Goal: Task Accomplishment & Management: Manage account settings

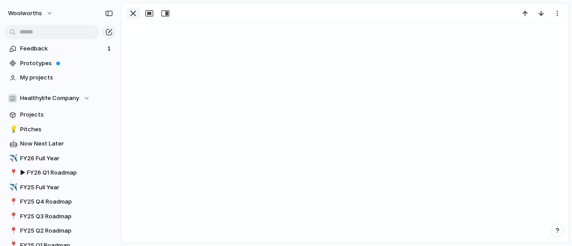
click at [134, 12] on div "button" at bounding box center [133, 13] width 11 height 11
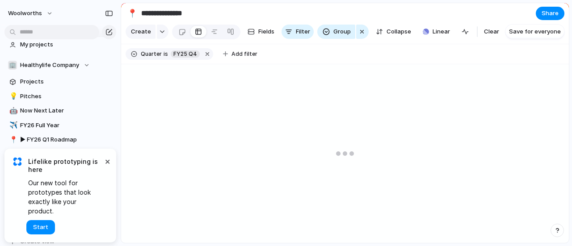
scroll to position [50, 0]
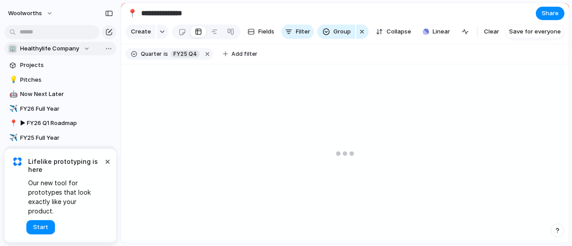
click at [85, 47] on div "🏢 Healthylife Company" at bounding box center [49, 48] width 82 height 9
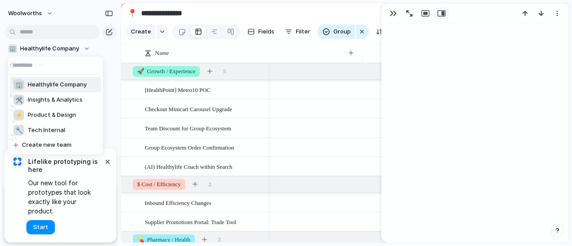
click at [71, 101] on span "Insights & Analytics" at bounding box center [55, 100] width 55 height 9
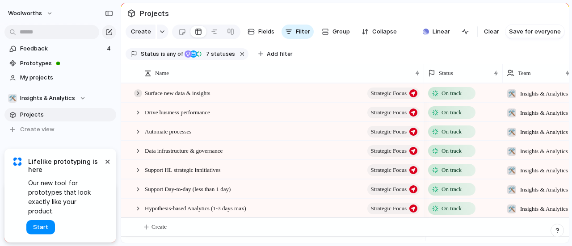
click at [138, 97] on div at bounding box center [138, 93] width 8 height 8
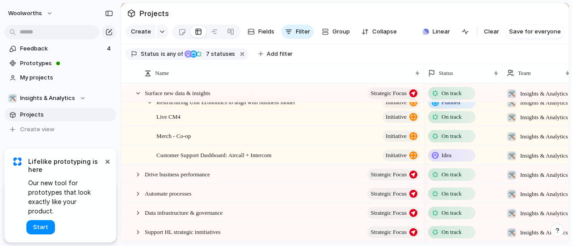
scroll to position [92, 0]
click at [139, 179] on div at bounding box center [138, 175] width 8 height 8
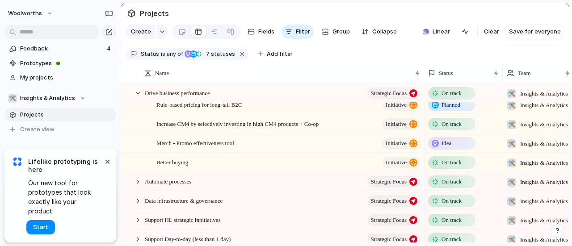
scroll to position [185, 0]
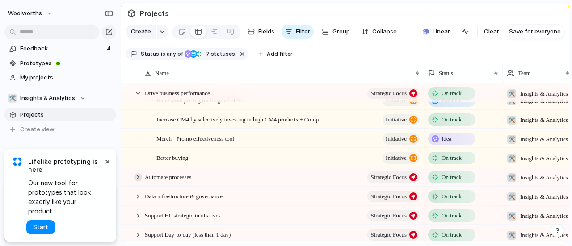
click at [139, 181] on div at bounding box center [138, 177] width 8 height 8
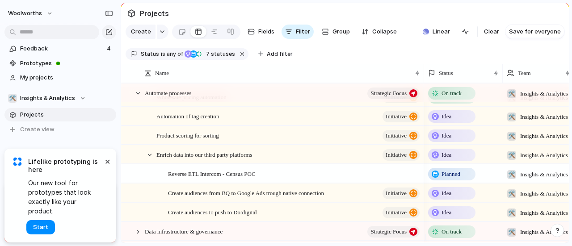
scroll to position [0, 0]
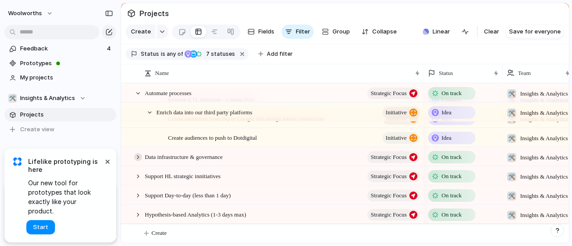
click at [138, 154] on div at bounding box center [138, 157] width 8 height 8
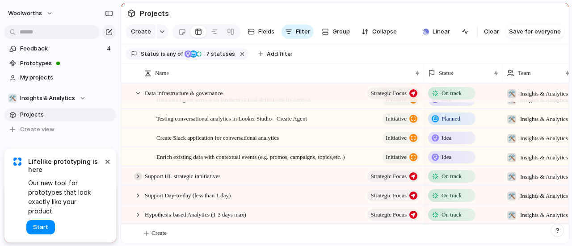
click at [140, 173] on div at bounding box center [138, 176] width 8 height 8
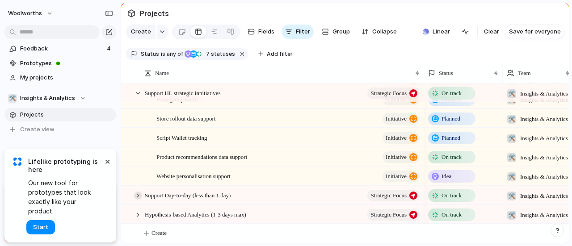
click at [139, 197] on div at bounding box center [138, 196] width 8 height 8
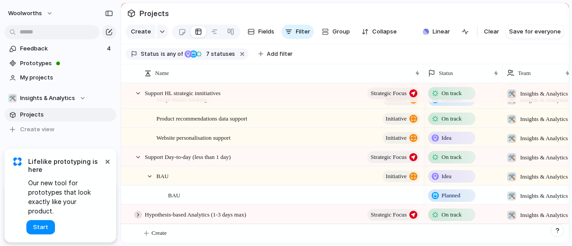
click at [141, 213] on div at bounding box center [138, 215] width 8 height 8
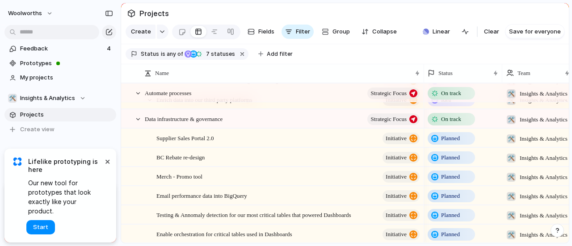
click at [446, 143] on span "Planned" at bounding box center [450, 138] width 19 height 9
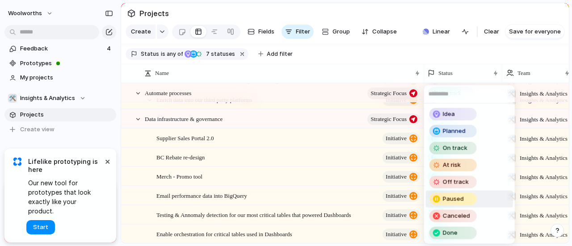
click at [460, 202] on span "Paused" at bounding box center [453, 199] width 21 height 9
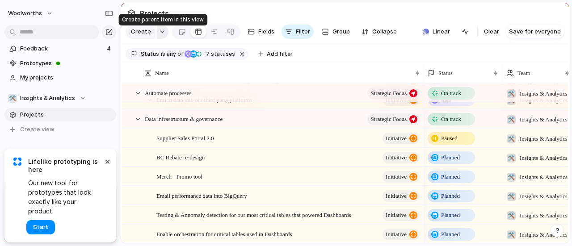
click at [158, 31] on button "button" at bounding box center [163, 32] width 12 height 14
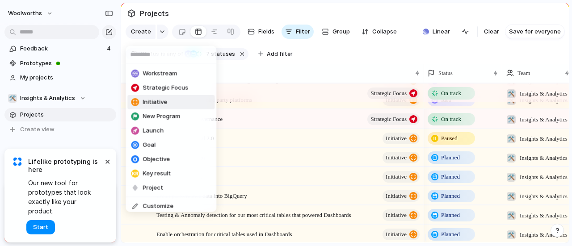
click at [167, 106] on li "Initiative" at bounding box center [170, 102] width 87 height 14
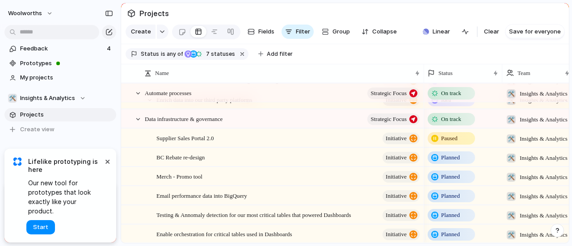
scroll to position [865, 0]
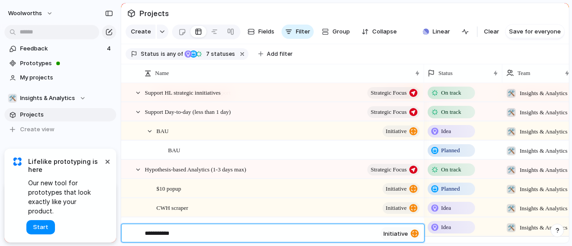
type textarea "**********"
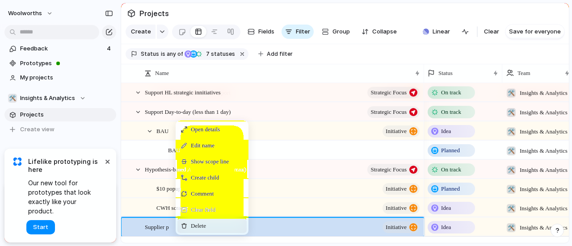
click at [190, 232] on div "Delete" at bounding box center [211, 226] width 69 height 14
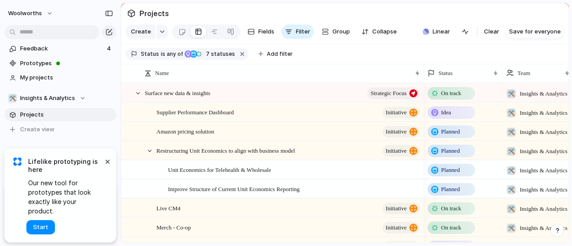
scroll to position [0, 0]
click at [444, 118] on div "Idea" at bounding box center [452, 112] width 46 height 11
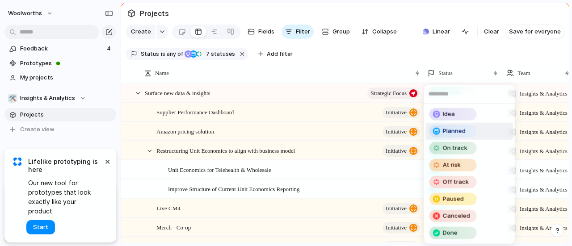
click at [457, 131] on span "Planned" at bounding box center [454, 131] width 23 height 9
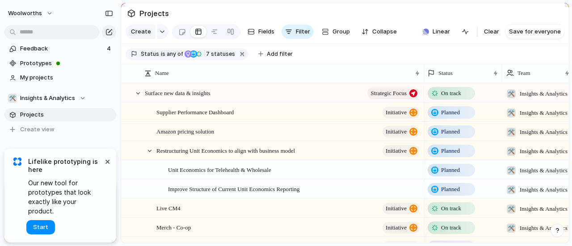
click at [454, 136] on span "Planned" at bounding box center [450, 131] width 19 height 9
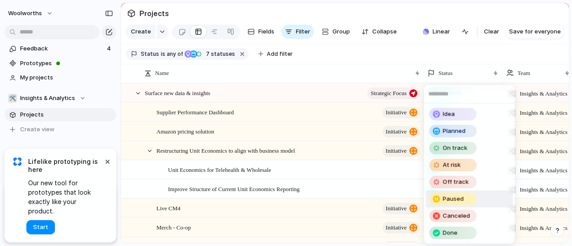
click at [456, 196] on span "Paused" at bounding box center [453, 199] width 21 height 9
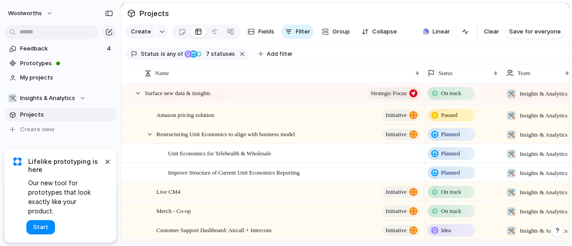
scroll to position [17, 0]
click at [451, 154] on div "Planned" at bounding box center [451, 153] width 47 height 13
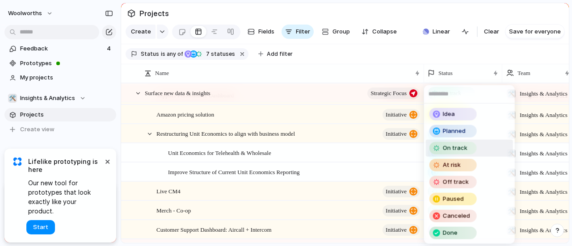
click at [465, 147] on span "On track" at bounding box center [455, 148] width 25 height 9
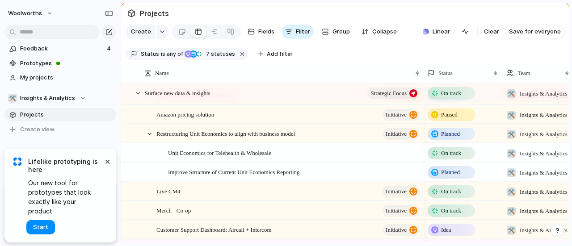
click at [460, 175] on span "Planned" at bounding box center [450, 172] width 19 height 9
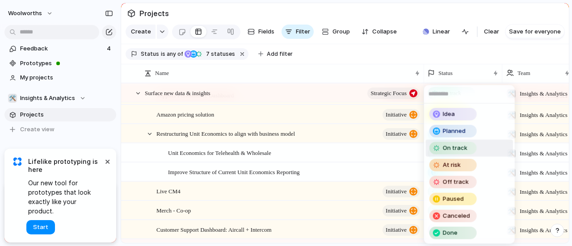
click at [454, 148] on span "On track" at bounding box center [455, 148] width 25 height 9
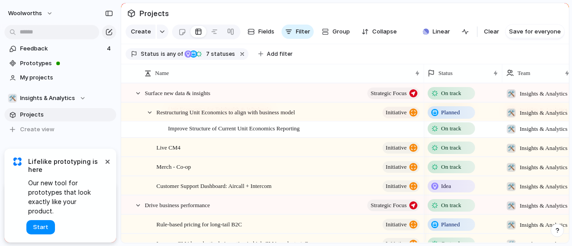
scroll to position [61, 0]
click at [449, 151] on span "On track" at bounding box center [451, 147] width 20 height 9
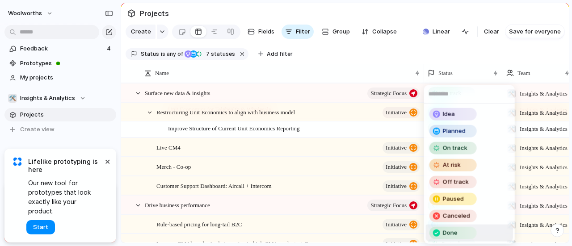
click at [453, 233] on span "Done" at bounding box center [450, 233] width 15 height 9
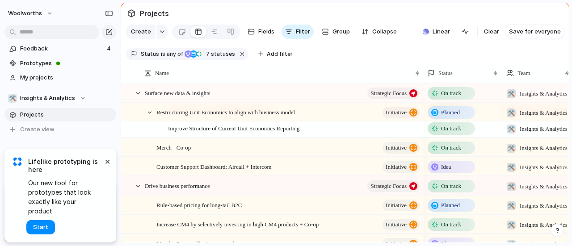
click at [450, 152] on span "On track" at bounding box center [451, 147] width 20 height 9
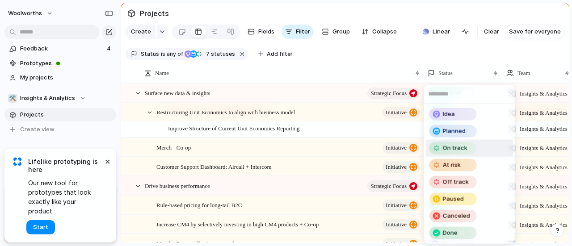
click at [353, 153] on div "Idea Planned On track At risk Off track Paused Canceled Done" at bounding box center [286, 123] width 572 height 246
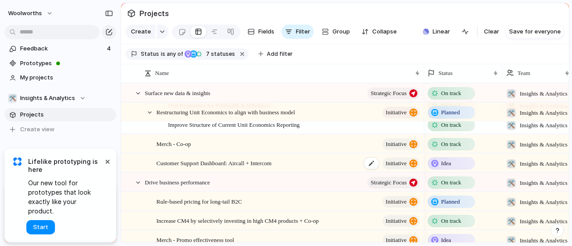
scroll to position [67, 0]
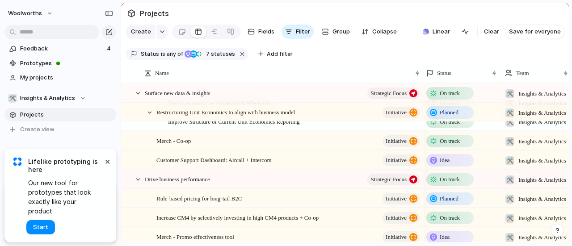
click at [441, 165] on span "Idea" at bounding box center [445, 160] width 10 height 9
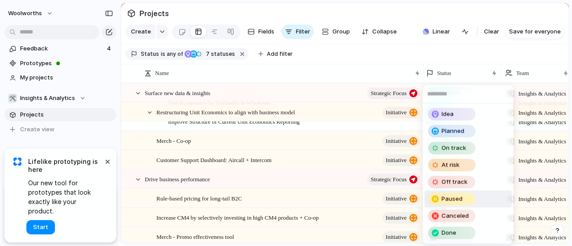
click at [452, 197] on span "Paused" at bounding box center [451, 199] width 21 height 9
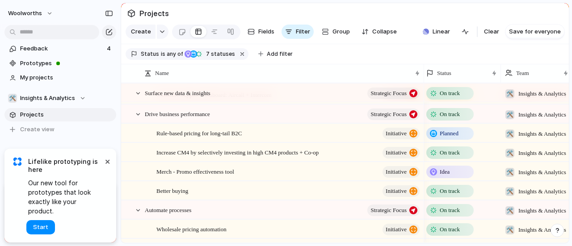
click at [447, 176] on span "Idea" at bounding box center [445, 172] width 10 height 9
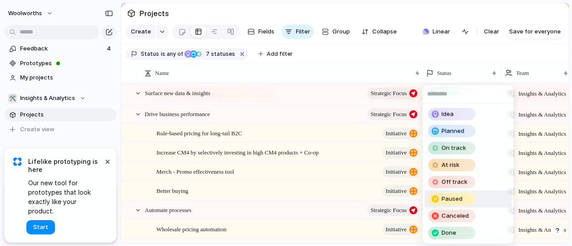
click at [455, 198] on span "Paused" at bounding box center [451, 199] width 21 height 9
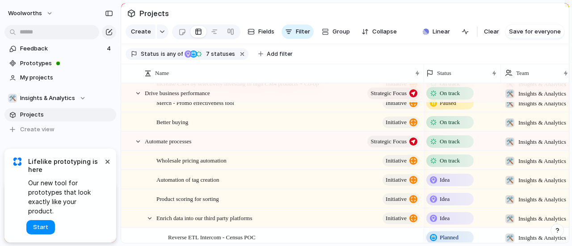
click at [451, 185] on div "Idea" at bounding box center [450, 180] width 46 height 11
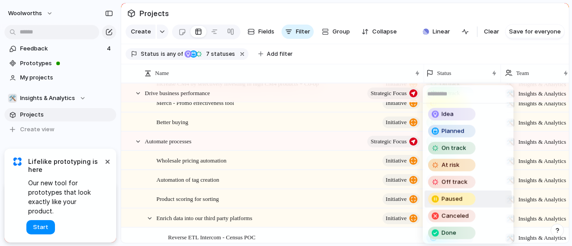
click at [463, 201] on div "Paused" at bounding box center [452, 199] width 46 height 11
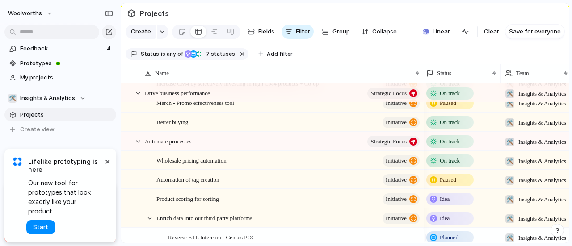
click at [452, 205] on div "Idea" at bounding box center [450, 199] width 46 height 11
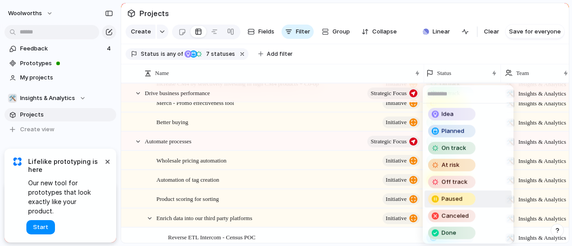
click at [454, 197] on span "Paused" at bounding box center [451, 199] width 21 height 9
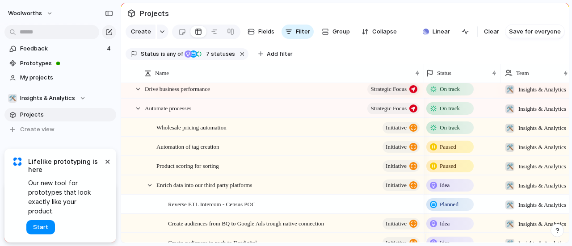
click at [450, 210] on div "Planned" at bounding box center [450, 204] width 46 height 11
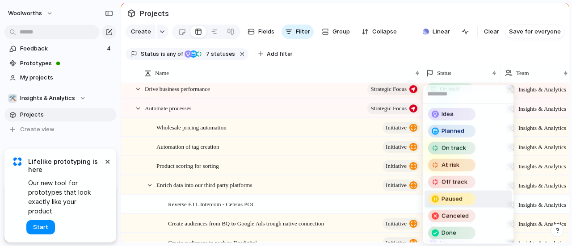
click at [450, 200] on span "Paused" at bounding box center [451, 199] width 21 height 9
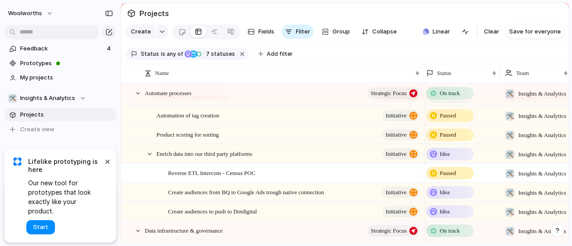
click at [449, 197] on span "Idea" at bounding box center [445, 192] width 10 height 9
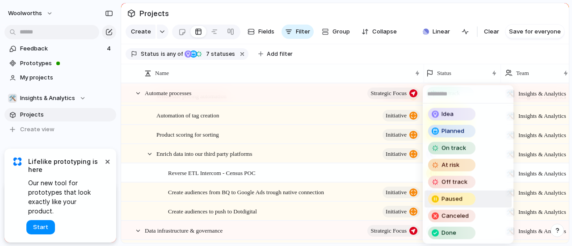
click at [450, 201] on span "Paused" at bounding box center [451, 199] width 21 height 9
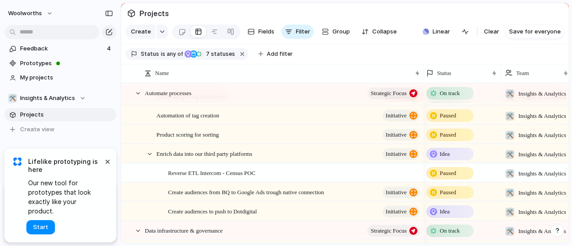
click at [450, 216] on span "Idea" at bounding box center [445, 211] width 10 height 9
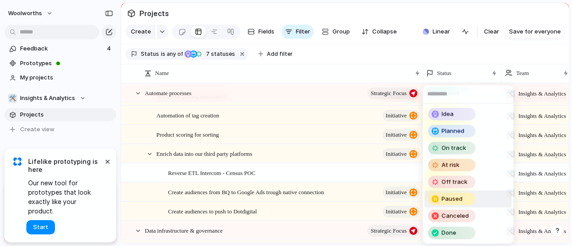
click at [453, 200] on span "Paused" at bounding box center [451, 199] width 21 height 9
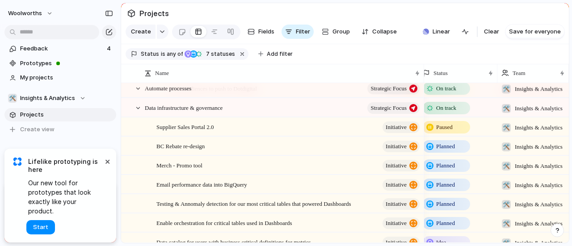
click at [447, 209] on span "Planned" at bounding box center [445, 204] width 19 height 9
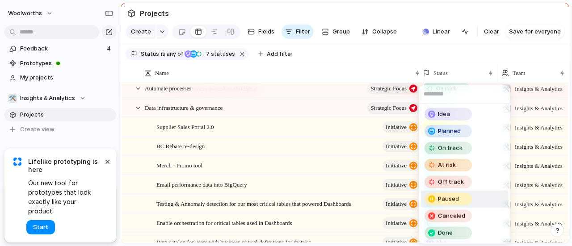
click at [450, 200] on span "Paused" at bounding box center [448, 199] width 21 height 9
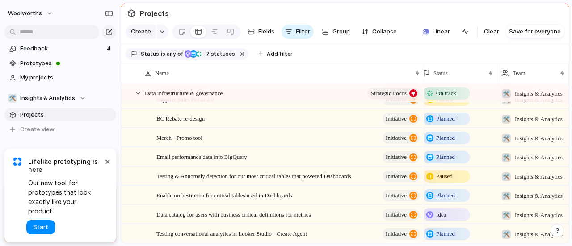
click at [445, 200] on span "Planned" at bounding box center [445, 195] width 19 height 9
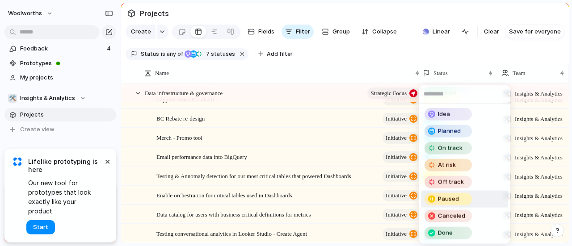
click at [447, 197] on span "Paused" at bounding box center [448, 199] width 21 height 9
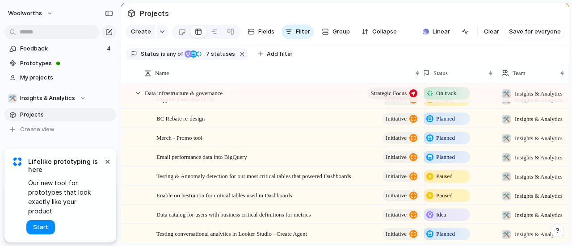
click at [445, 219] on span "Idea" at bounding box center [441, 214] width 10 height 9
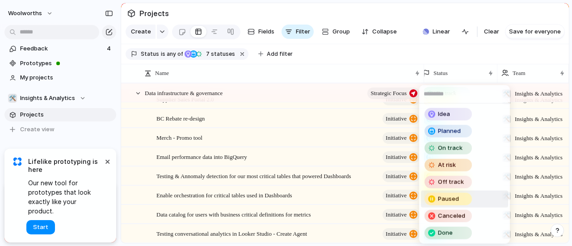
click at [445, 197] on span "Paused" at bounding box center [448, 199] width 21 height 9
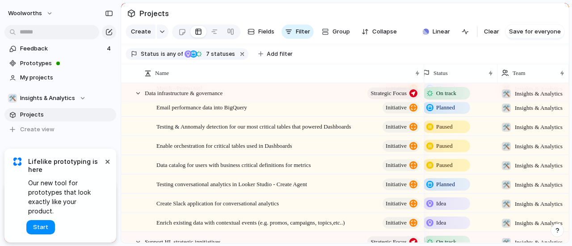
click at [446, 189] on span "Planned" at bounding box center [445, 184] width 19 height 9
click at [340, 218] on div "Idea Planned On track At risk Off track Paused Canceled Done" at bounding box center [286, 123] width 572 height 246
click at [446, 208] on span "Idea" at bounding box center [441, 203] width 10 height 9
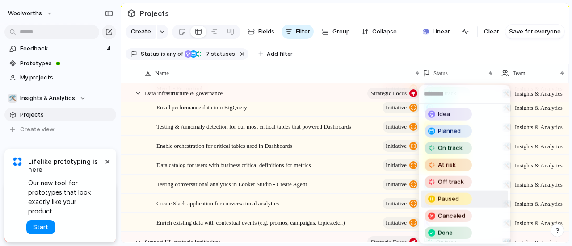
click at [447, 200] on span "Paused" at bounding box center [448, 199] width 21 height 9
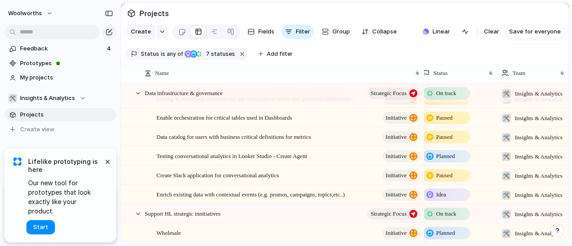
click at [443, 199] on span "Idea" at bounding box center [441, 194] width 10 height 9
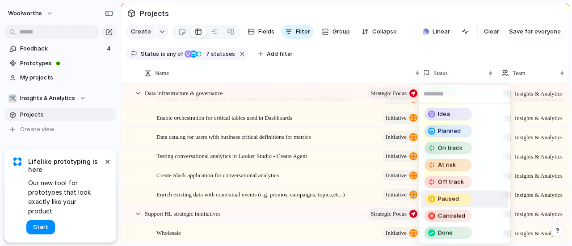
click at [445, 198] on span "Paused" at bounding box center [448, 199] width 21 height 9
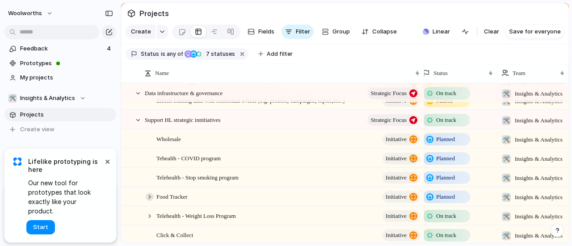
click at [150, 201] on div at bounding box center [150, 197] width 8 height 8
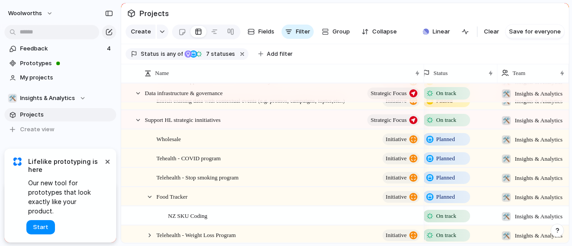
click at [443, 163] on span "Planned" at bounding box center [445, 158] width 19 height 9
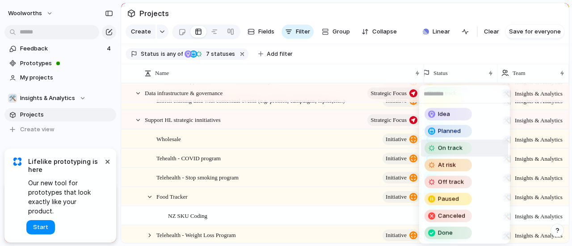
click at [454, 148] on span "On track" at bounding box center [450, 148] width 25 height 9
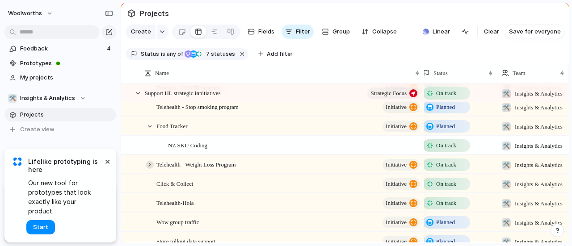
click at [149, 169] on div at bounding box center [150, 165] width 8 height 8
click at [440, 189] on span "Idea" at bounding box center [441, 184] width 10 height 9
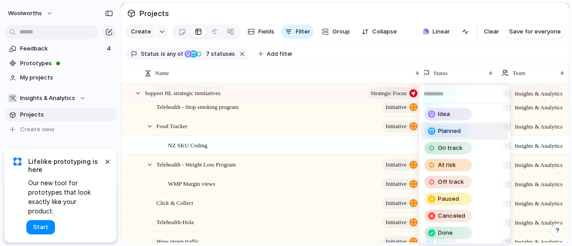
click at [444, 129] on span "Planned" at bounding box center [449, 131] width 23 height 9
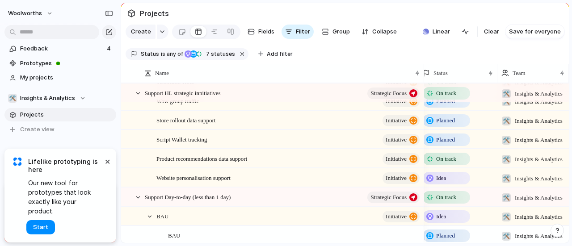
scroll to position [805, 0]
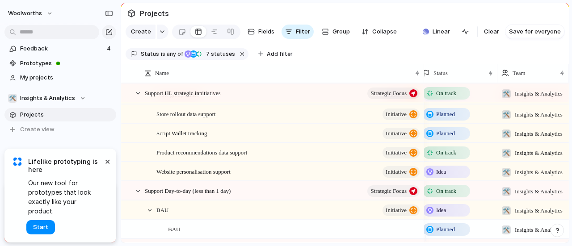
click at [442, 175] on span "Idea" at bounding box center [441, 172] width 10 height 9
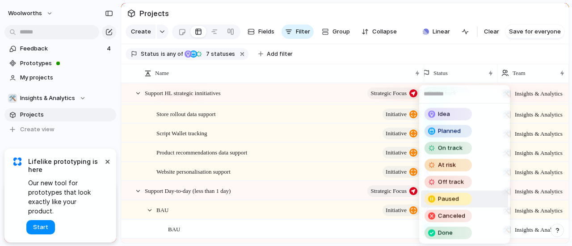
click at [443, 198] on span "Paused" at bounding box center [448, 199] width 21 height 9
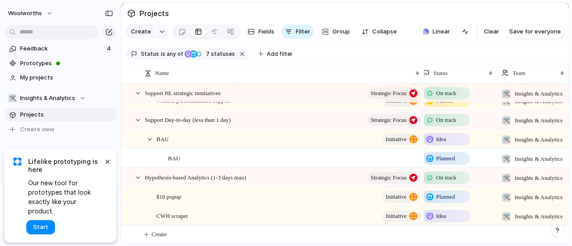
scroll to position [879, 0]
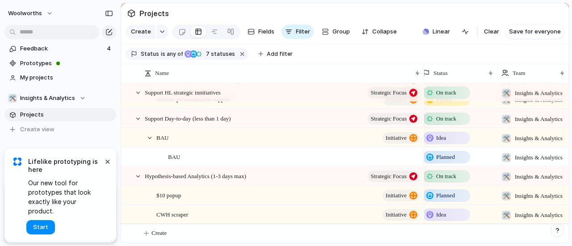
click at [440, 214] on span "Idea" at bounding box center [441, 214] width 10 height 9
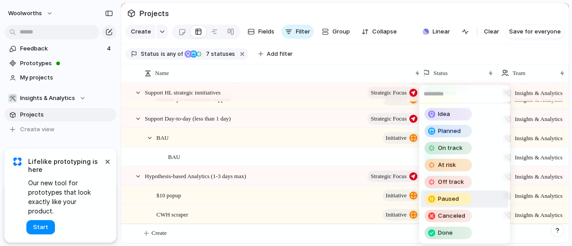
click at [448, 199] on span "Paused" at bounding box center [448, 199] width 21 height 9
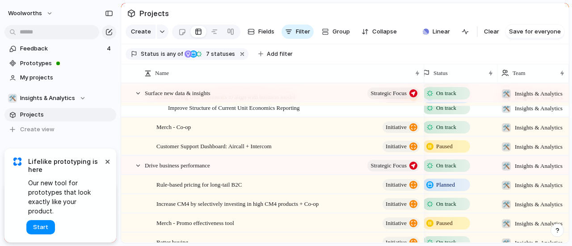
scroll to position [71, 0]
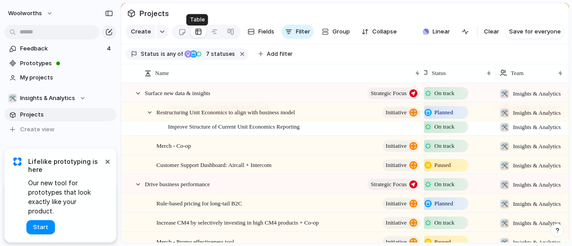
click at [201, 30] on link at bounding box center [198, 32] width 16 height 14
click at [217, 35] on link at bounding box center [214, 32] width 16 height 14
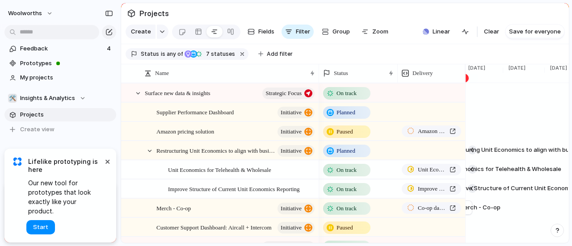
drag, startPoint x: 423, startPoint y: 82, endPoint x: 318, endPoint y: 84, distance: 105.0
click at [318, 83] on div at bounding box center [318, 73] width 4 height 19
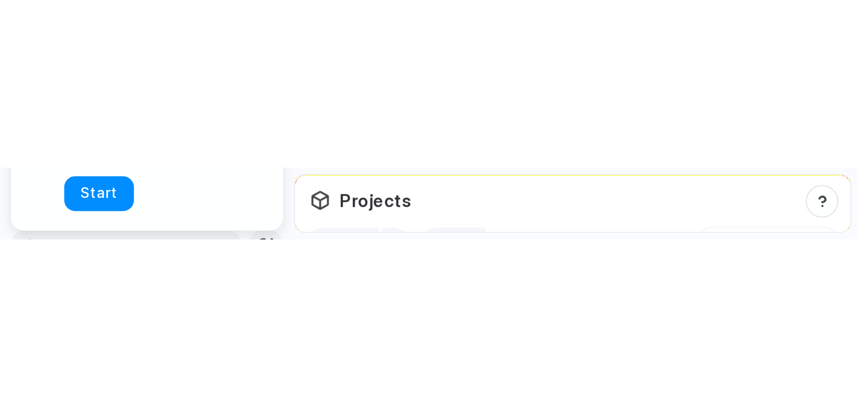
scroll to position [0, 1411]
